Goal: Obtain resource: Obtain resource

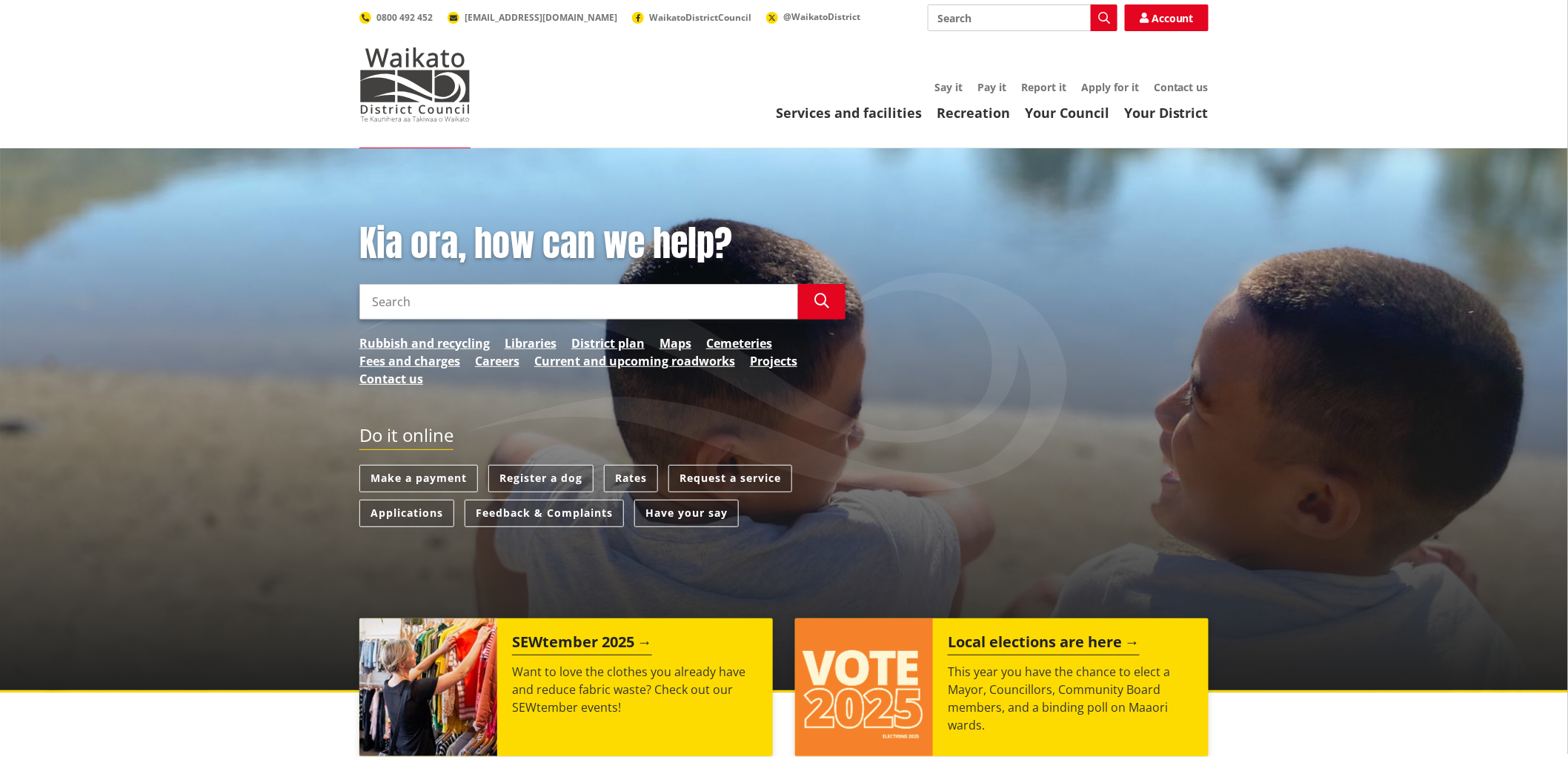
click at [976, 20] on input "Search" at bounding box center [1023, 17] width 190 height 27
type input "consent"
click at [1106, 86] on link "Apply for it" at bounding box center [1110, 86] width 58 height 14
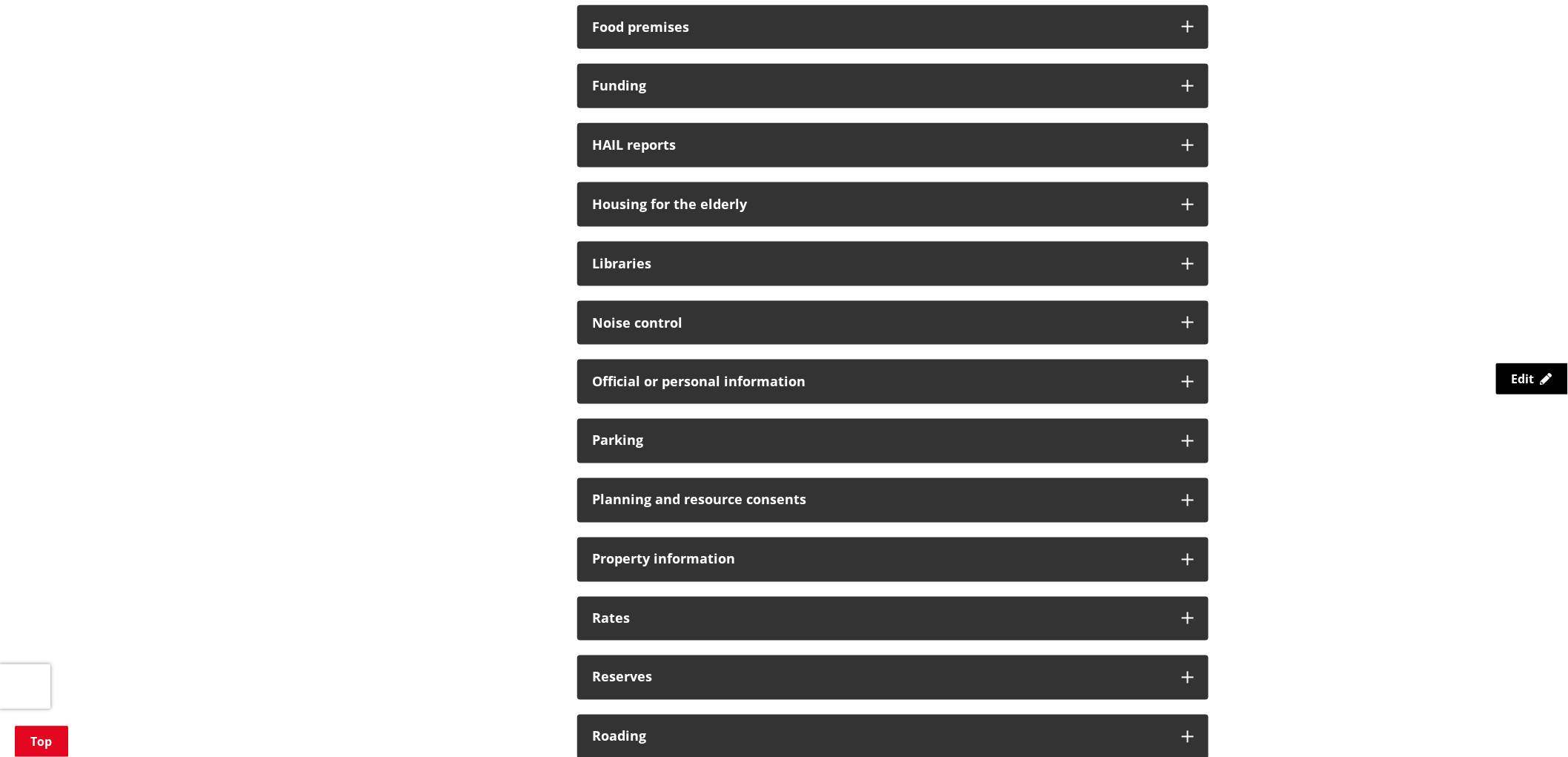
scroll to position [742, 0]
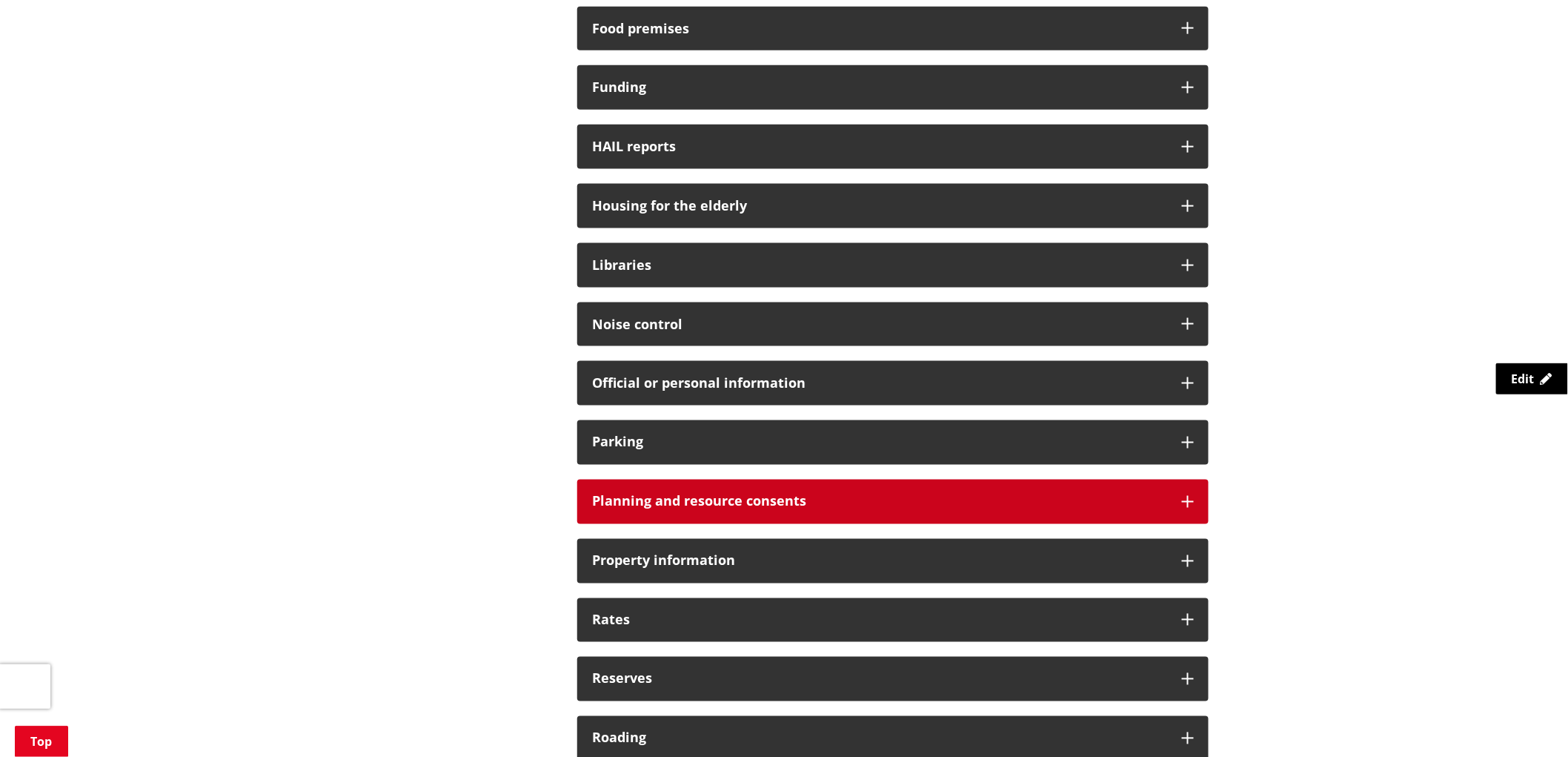
click at [1186, 510] on div "Planning and resource consents" at bounding box center [893, 502] width 631 height 45
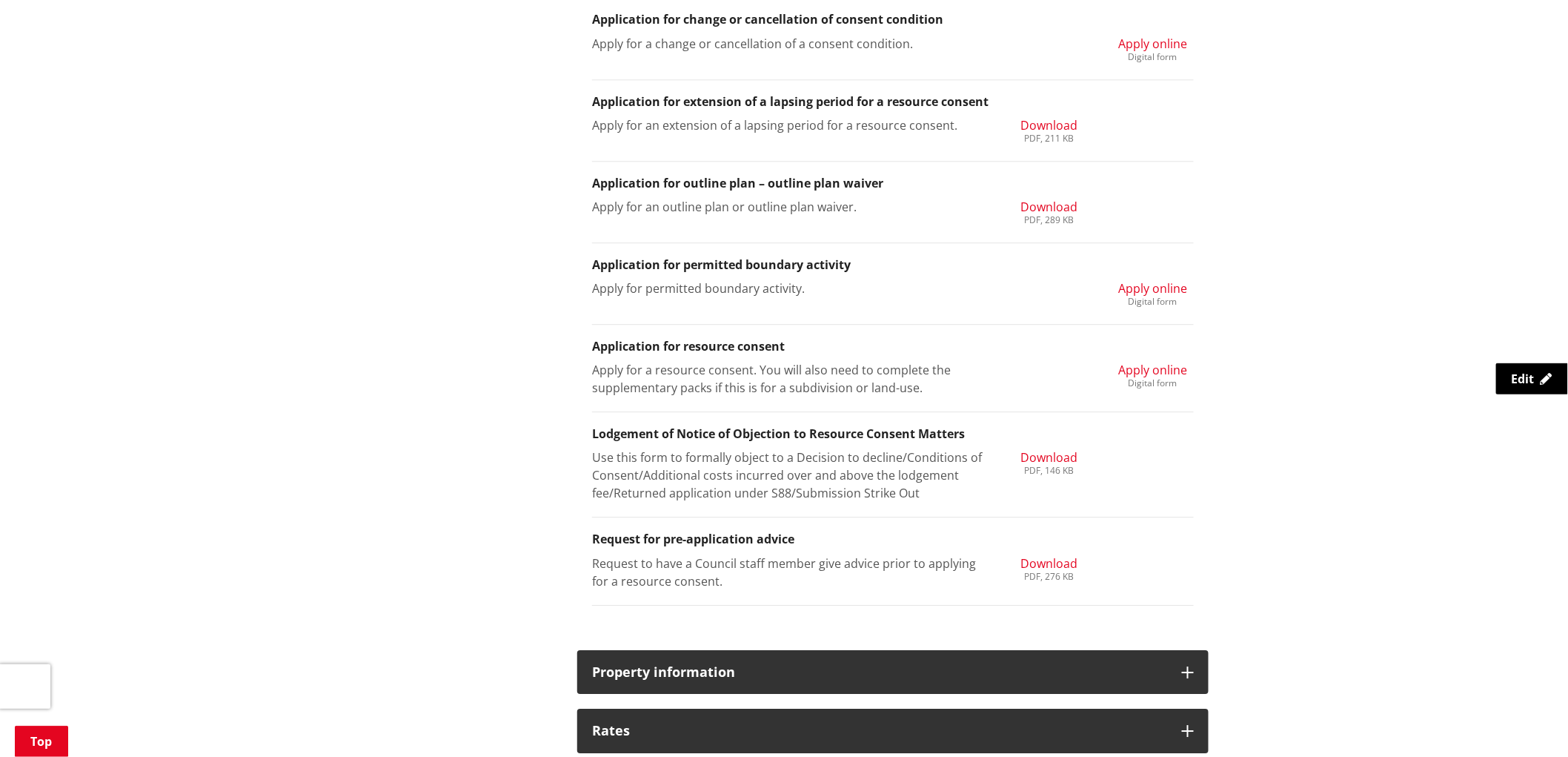
scroll to position [1647, 0]
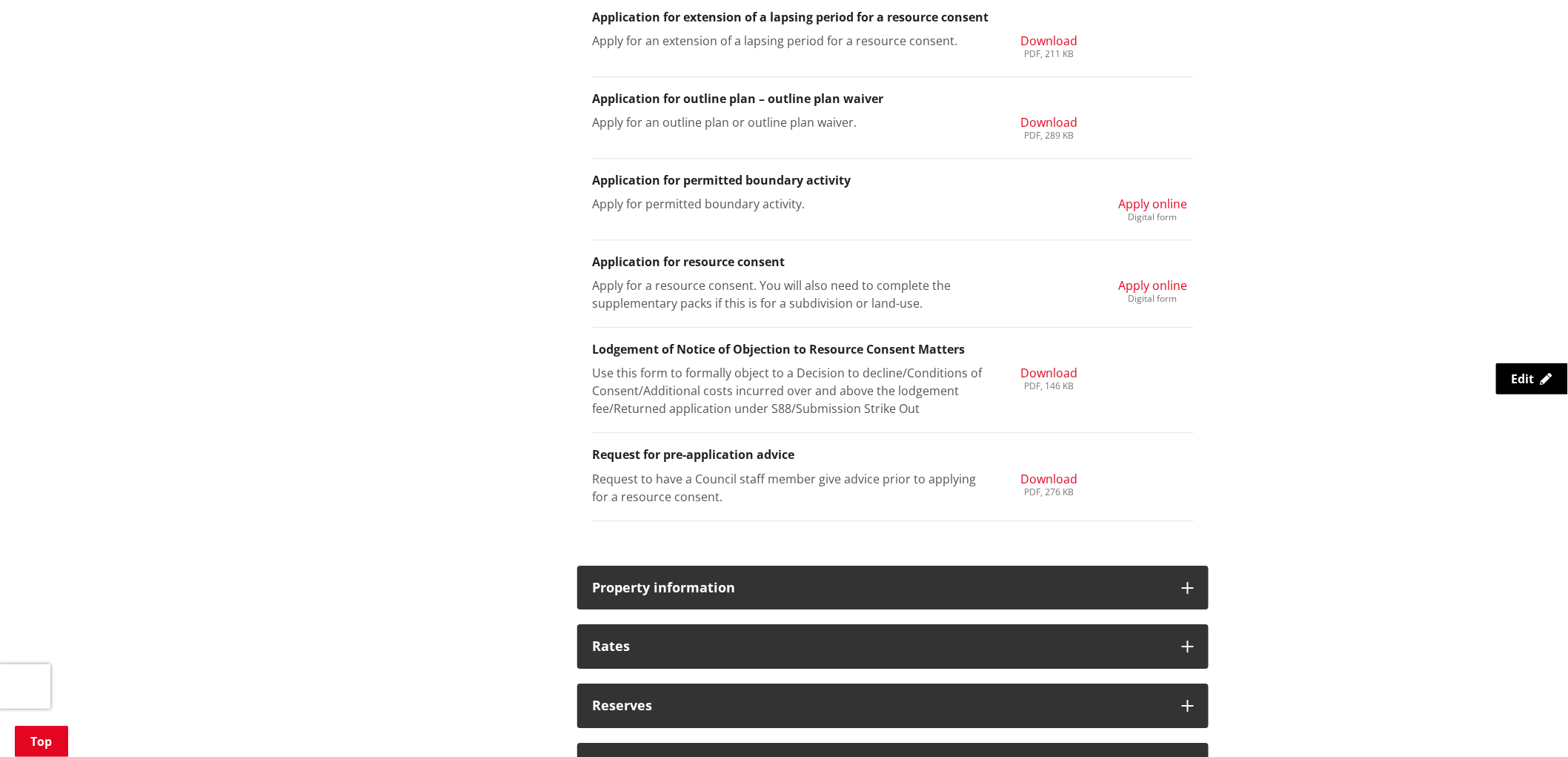
click at [1053, 476] on span "Download" at bounding box center [1049, 479] width 57 height 16
